Goal: Check status: Check status

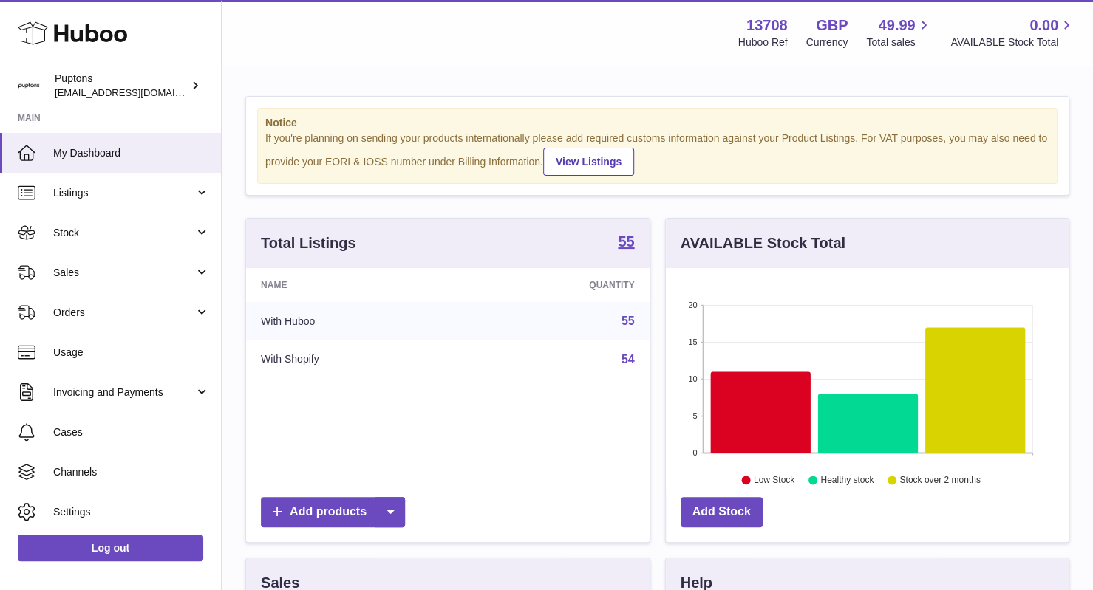
scroll to position [231, 403]
click at [142, 327] on link "Orders" at bounding box center [110, 313] width 221 height 40
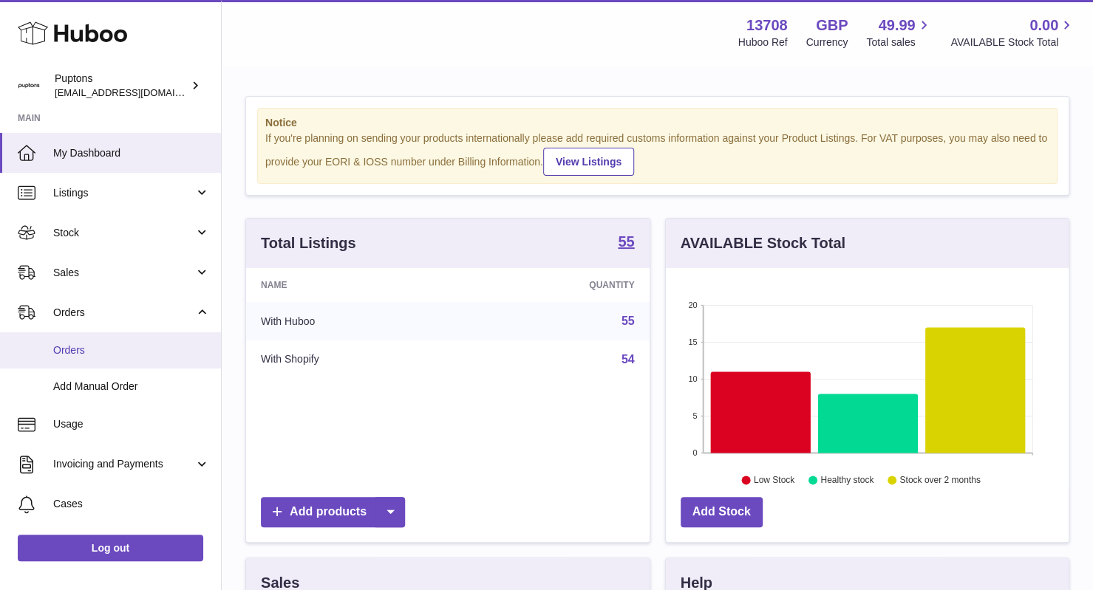
click at [96, 358] on link "Orders" at bounding box center [110, 350] width 221 height 36
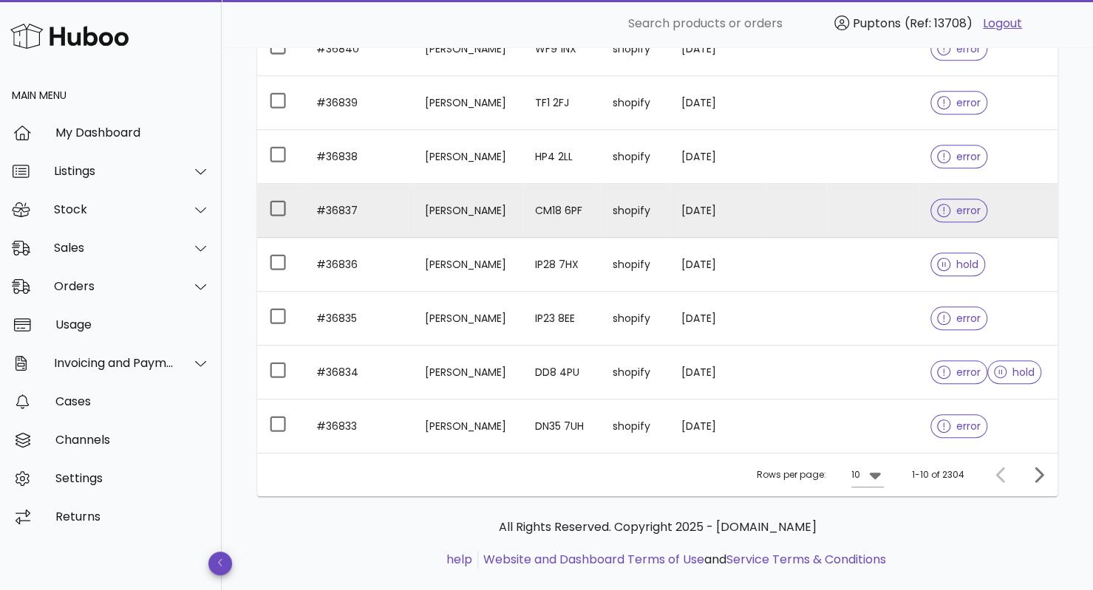
scroll to position [357, 0]
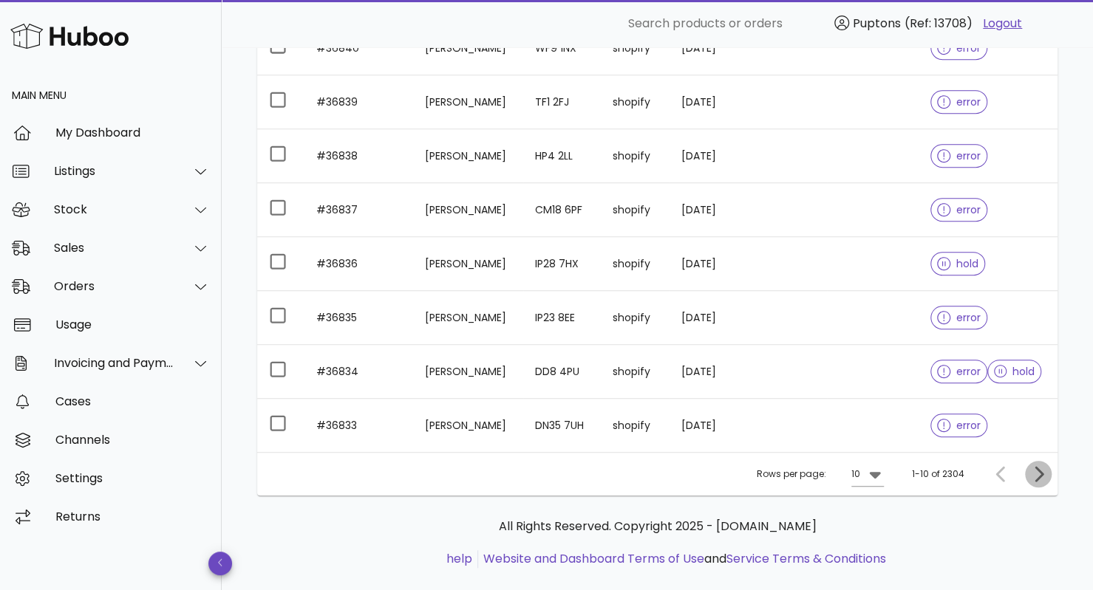
click at [1036, 473] on icon "Next page" at bounding box center [1038, 474] width 18 height 18
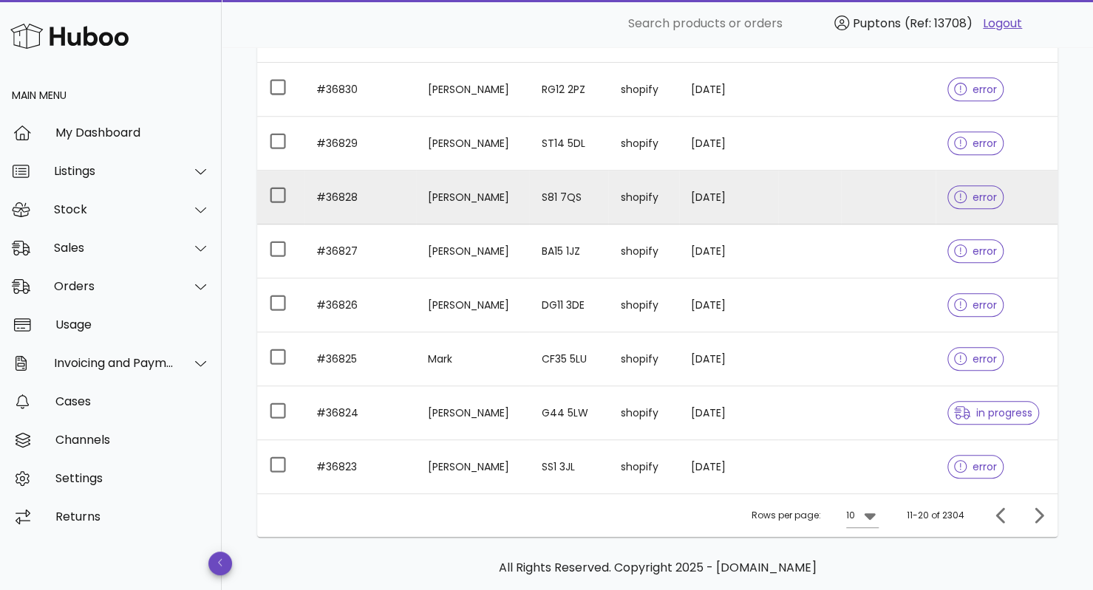
scroll to position [318, 0]
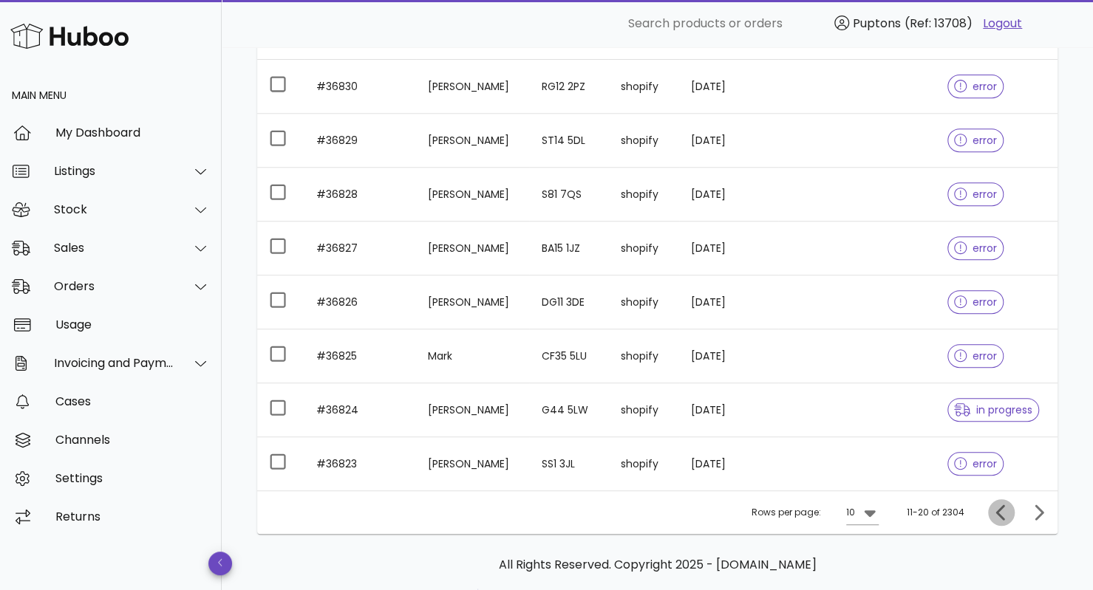
click at [1003, 512] on icon "Previous page" at bounding box center [1001, 513] width 18 height 18
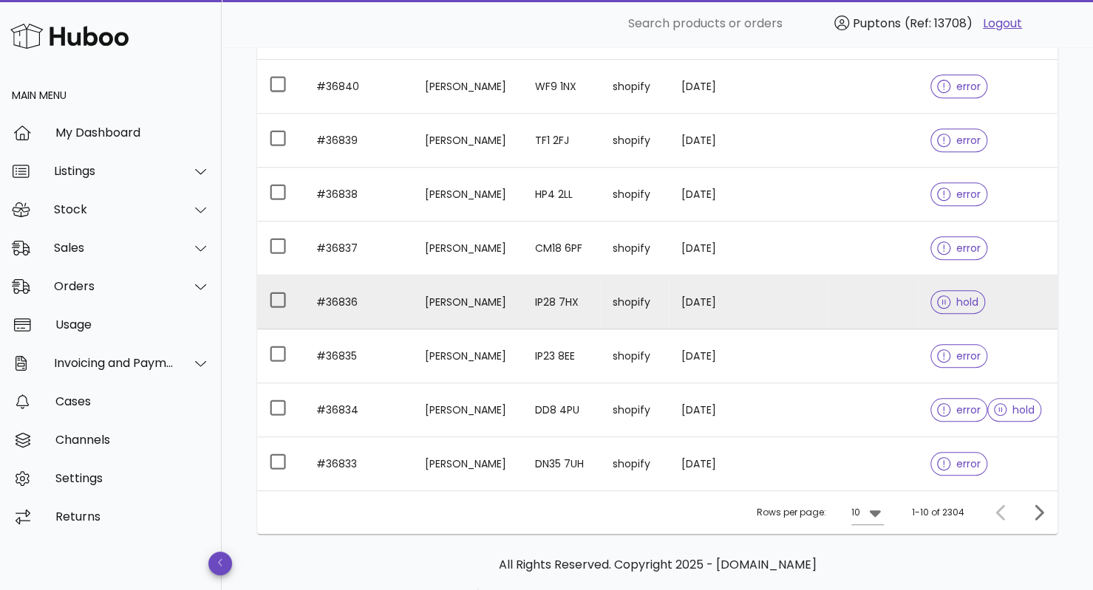
click at [354, 303] on td "#36836" at bounding box center [358, 303] width 109 height 54
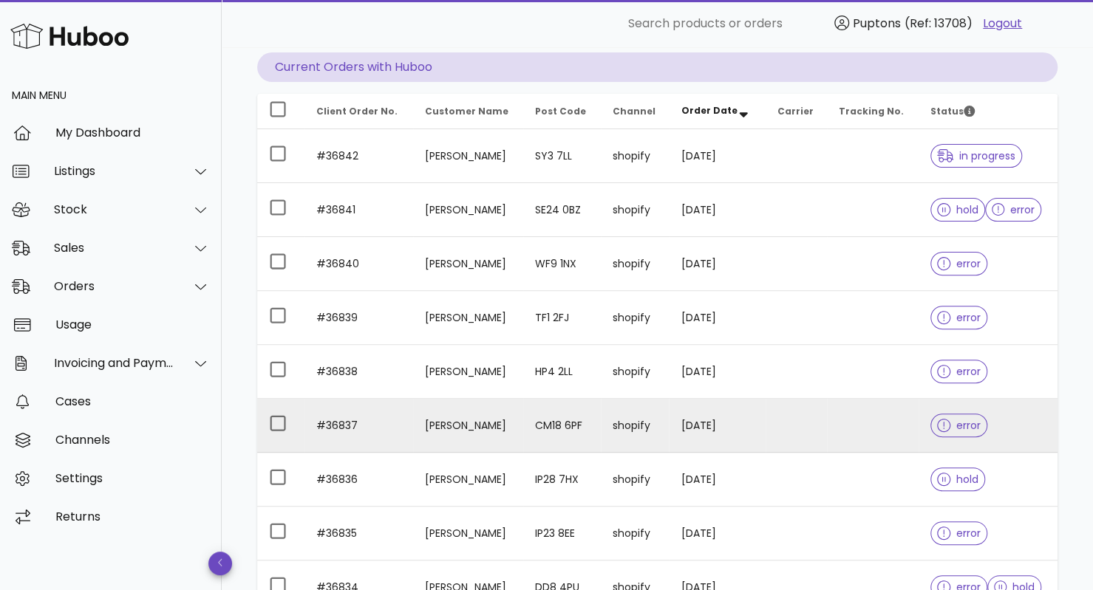
scroll to position [132, 0]
